Goal: Check status

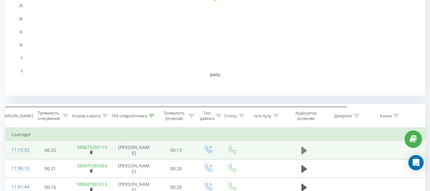
click at [305, 151] on icon at bounding box center [305, 150] width 6 height 8
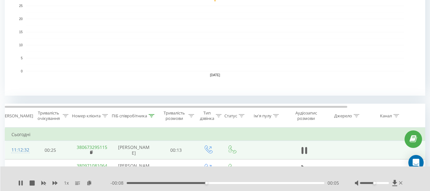
click at [379, 183] on div at bounding box center [374, 183] width 29 height 2
